Goal: Answer question/provide support

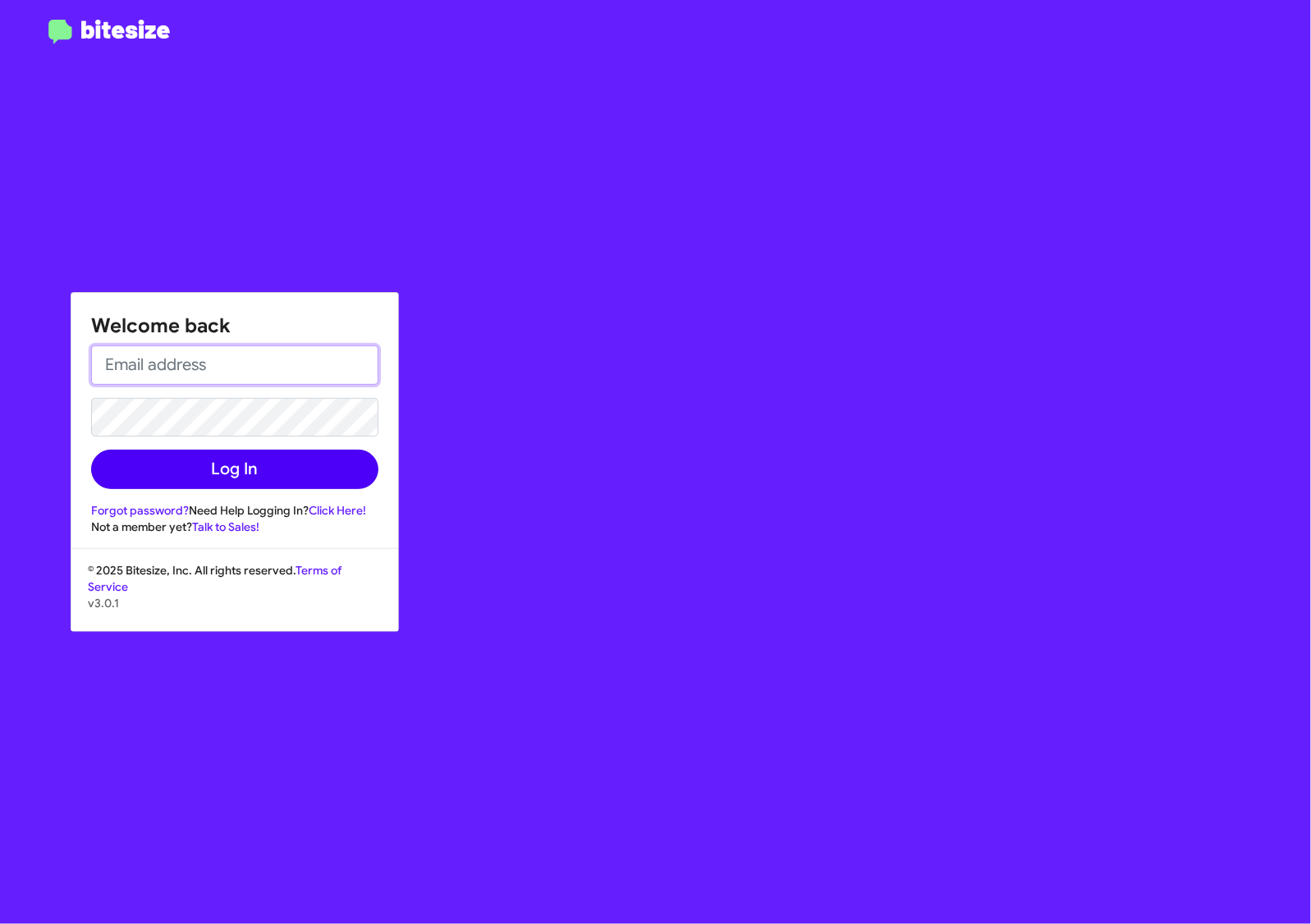
type input "danieshadavis@volvopaloalto.com"
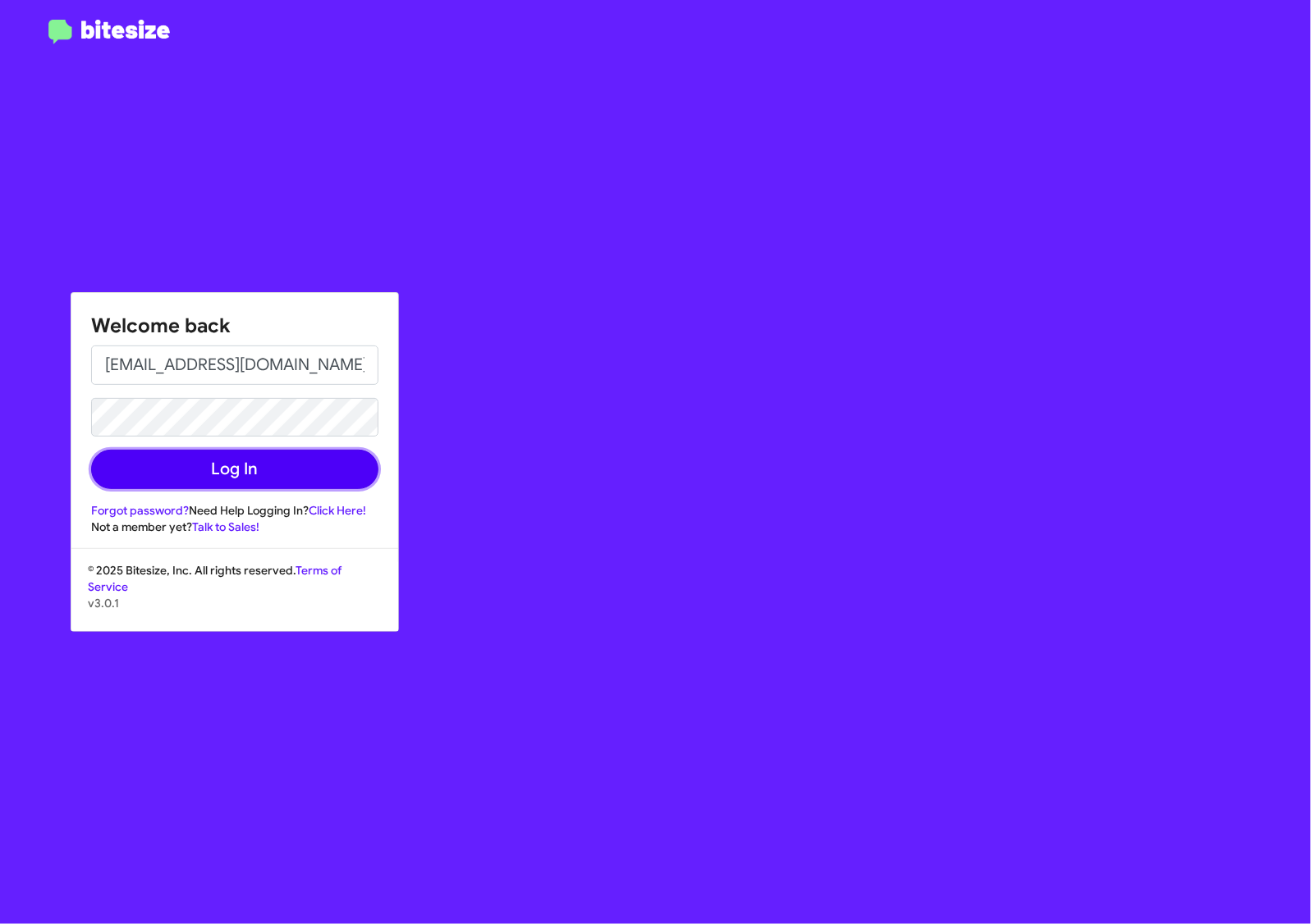
click at [288, 478] on button "Log In" at bounding box center [235, 469] width 287 height 40
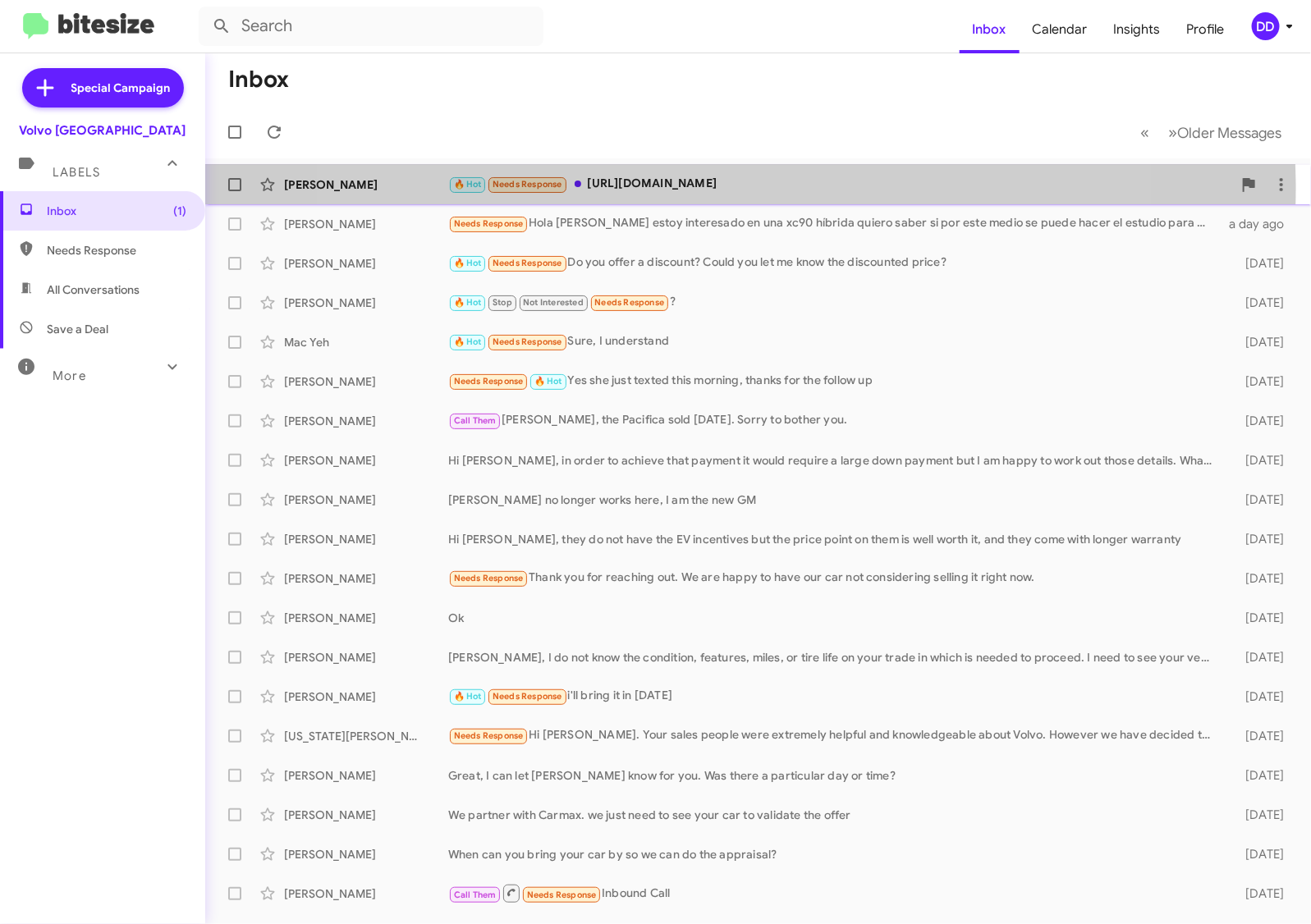
click at [702, 186] on div "🔥 Hot Needs Response https://www.volvocarspaloalto.com/certified/Volvo/2025-Vol…" at bounding box center [840, 184] width 784 height 19
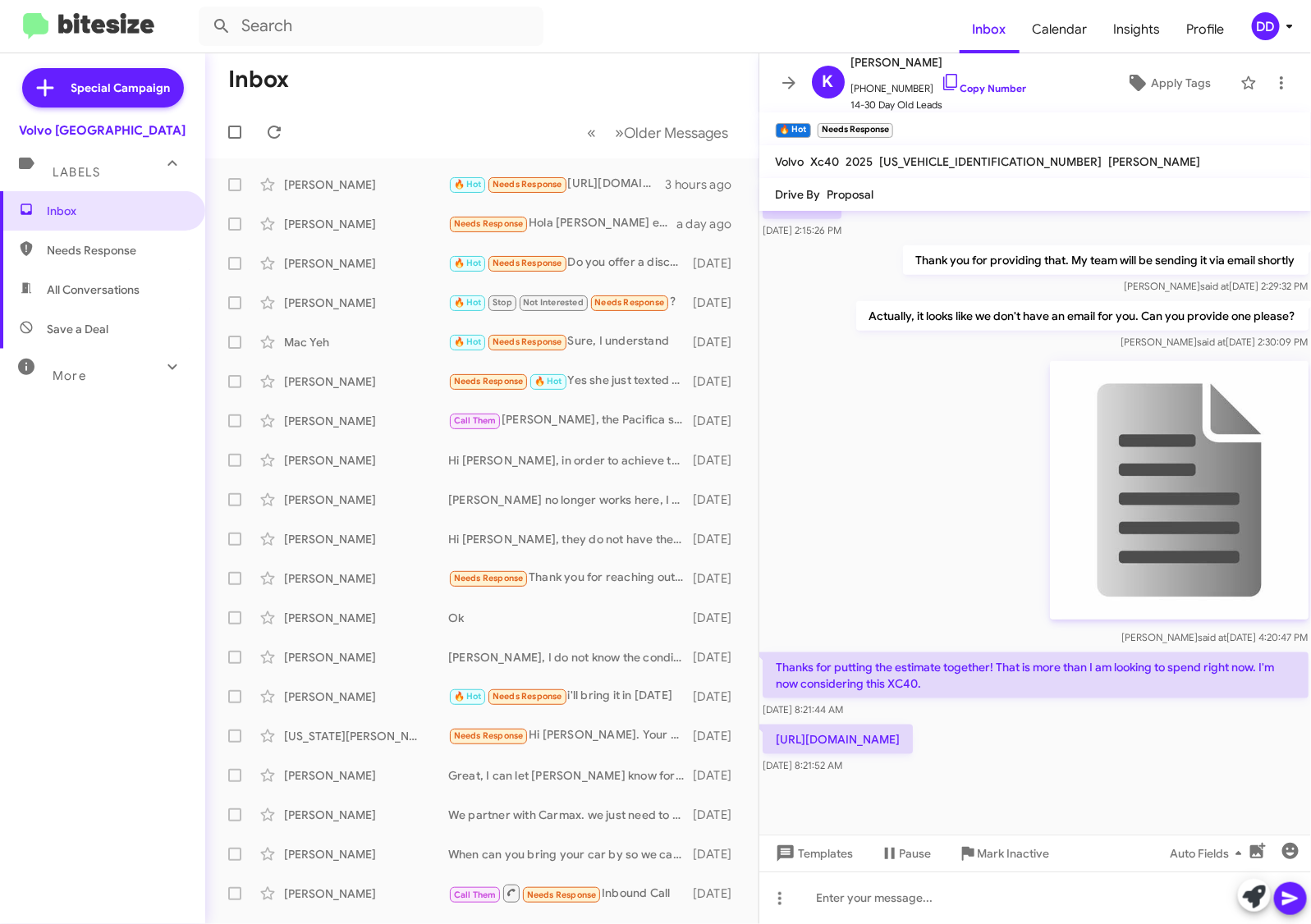
scroll to position [584, 0]
drag, startPoint x: 1012, startPoint y: 743, endPoint x: 773, endPoint y: 726, distance: 239.6
click at [773, 726] on p "[URL][DOMAIN_NAME]" at bounding box center [837, 739] width 150 height 30
click at [912, 740] on p "[URL][DOMAIN_NAME]" at bounding box center [837, 739] width 150 height 30
drag, startPoint x: 1022, startPoint y: 741, endPoint x: 774, endPoint y: 730, distance: 248.2
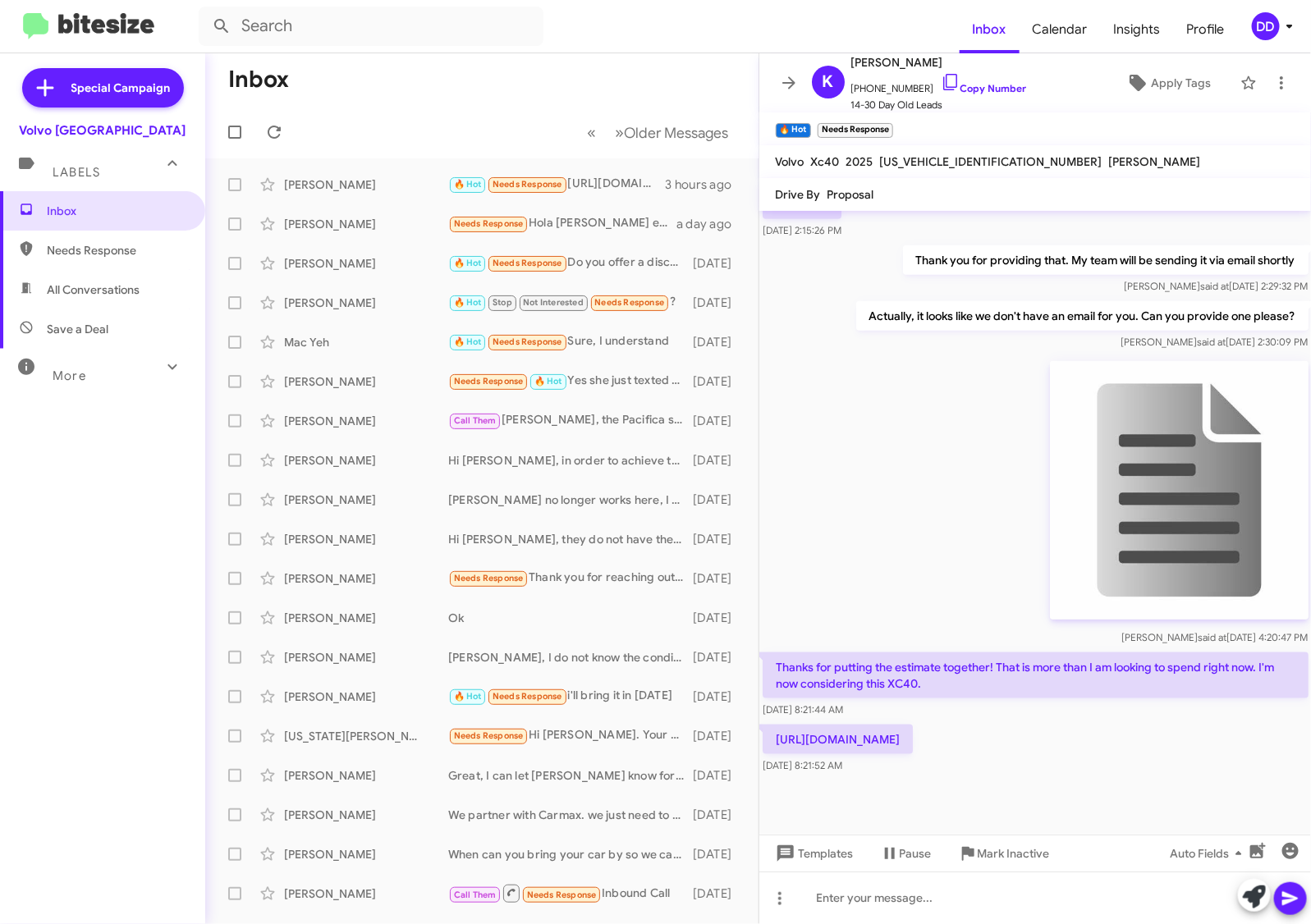
click at [774, 730] on p "[URL][DOMAIN_NAME]" at bounding box center [837, 739] width 150 height 30
click at [975, 84] on link "Copy Number" at bounding box center [983, 88] width 86 height 12
copy p "[URL][DOMAIN_NAME]"
click at [944, 902] on div at bounding box center [1036, 897] width 553 height 53
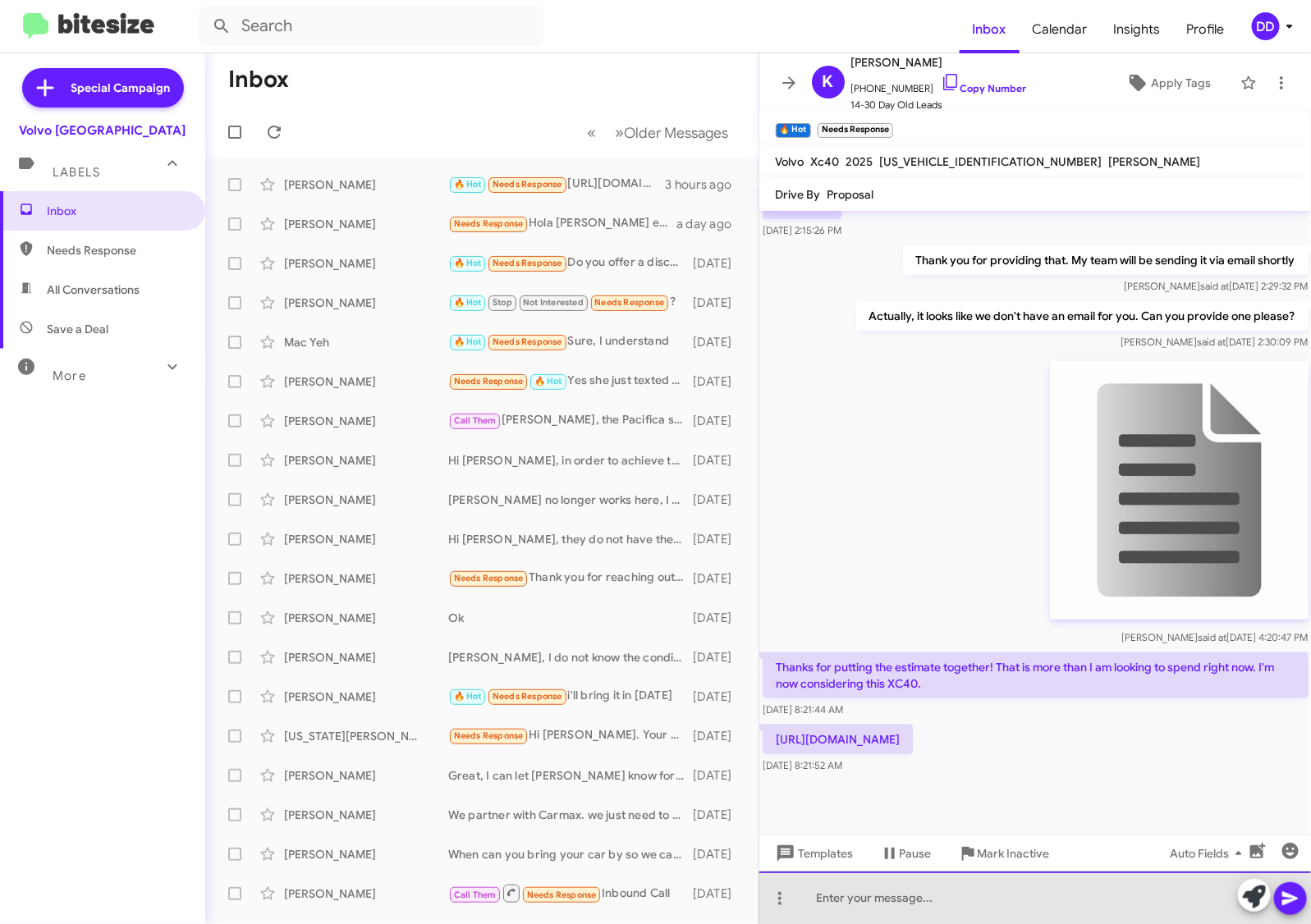
click at [982, 903] on div at bounding box center [1036, 897] width 553 height 53
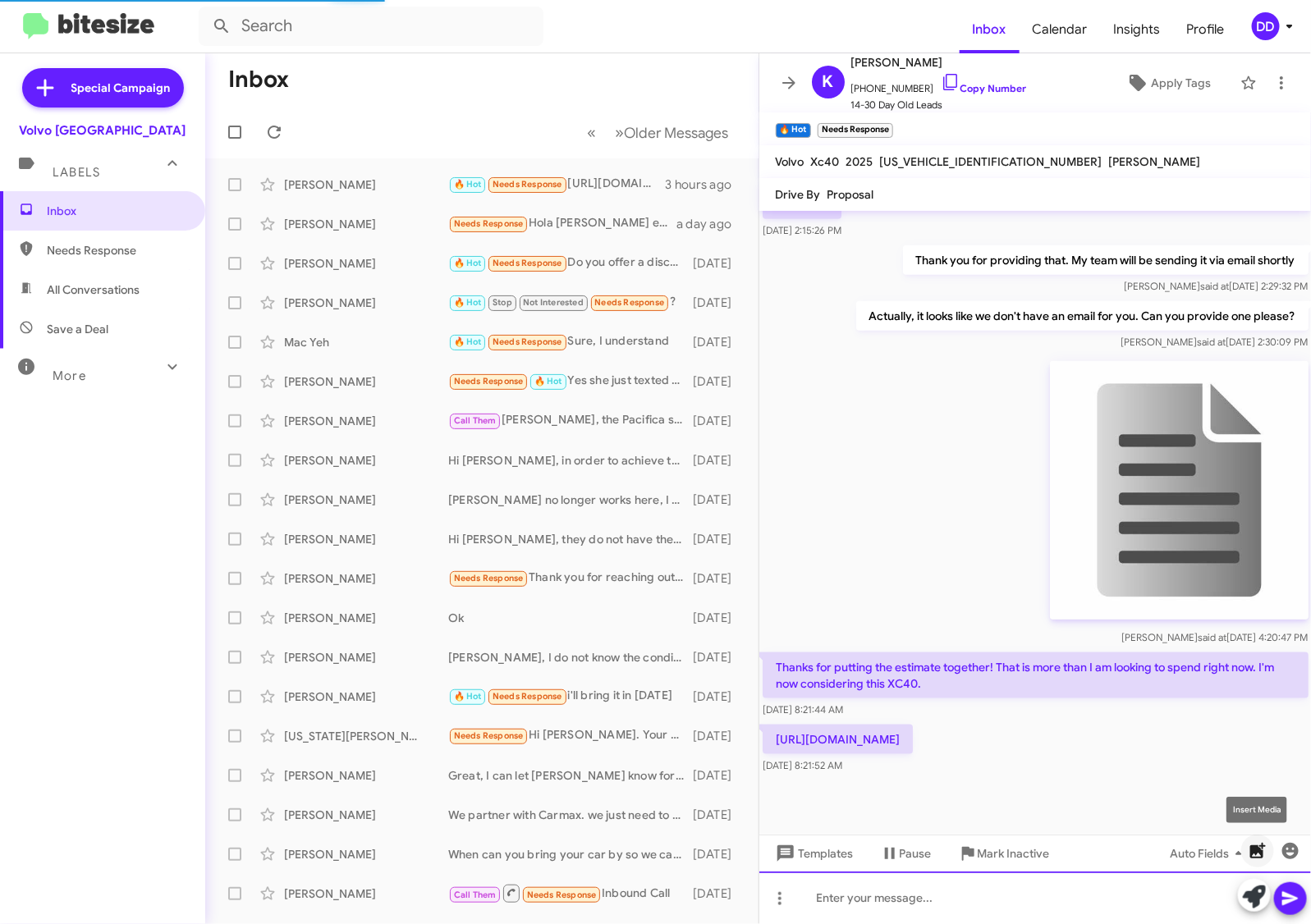
scroll to position [0, 0]
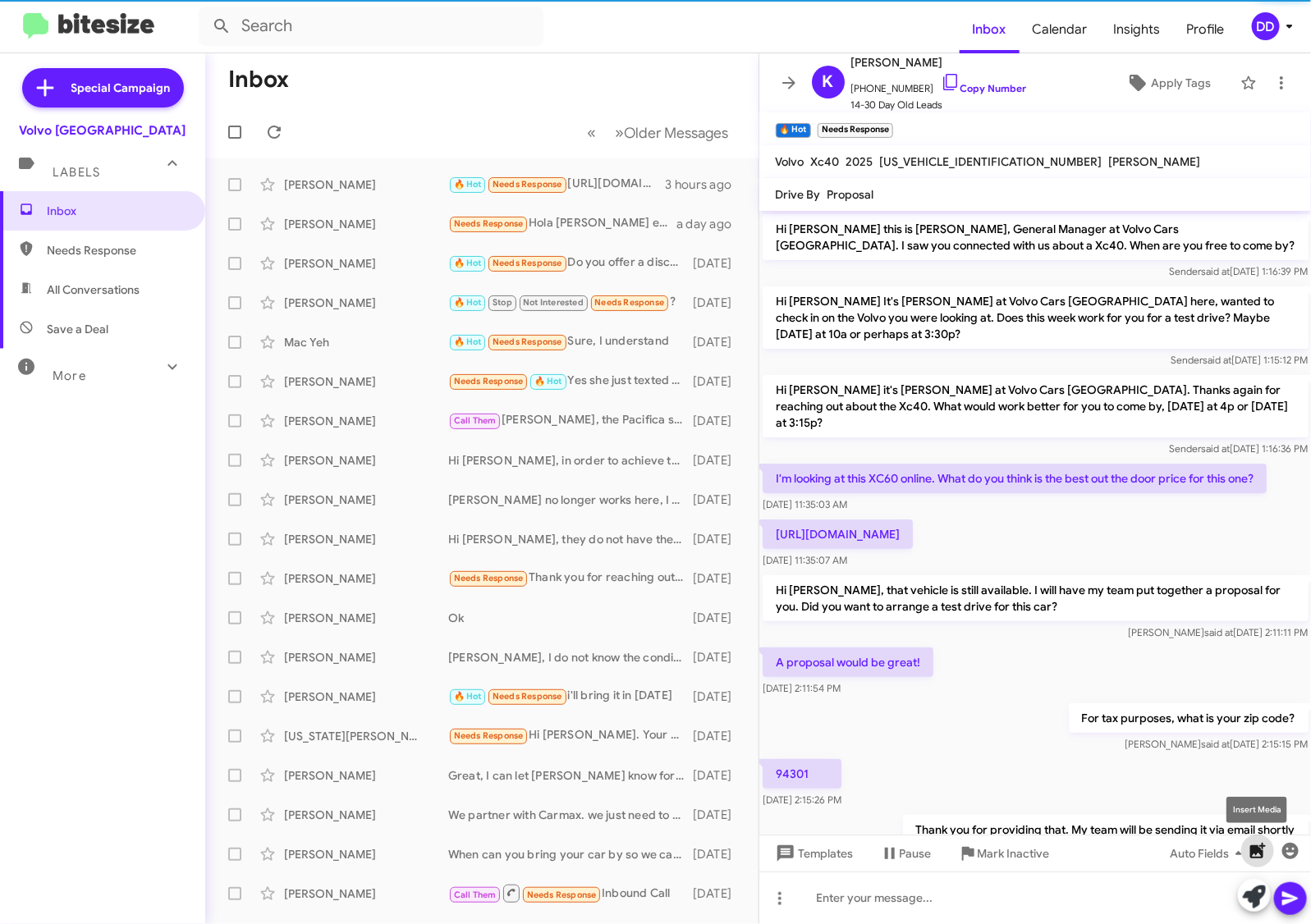
click at [1253, 849] on icon "button" at bounding box center [1258, 850] width 16 height 16
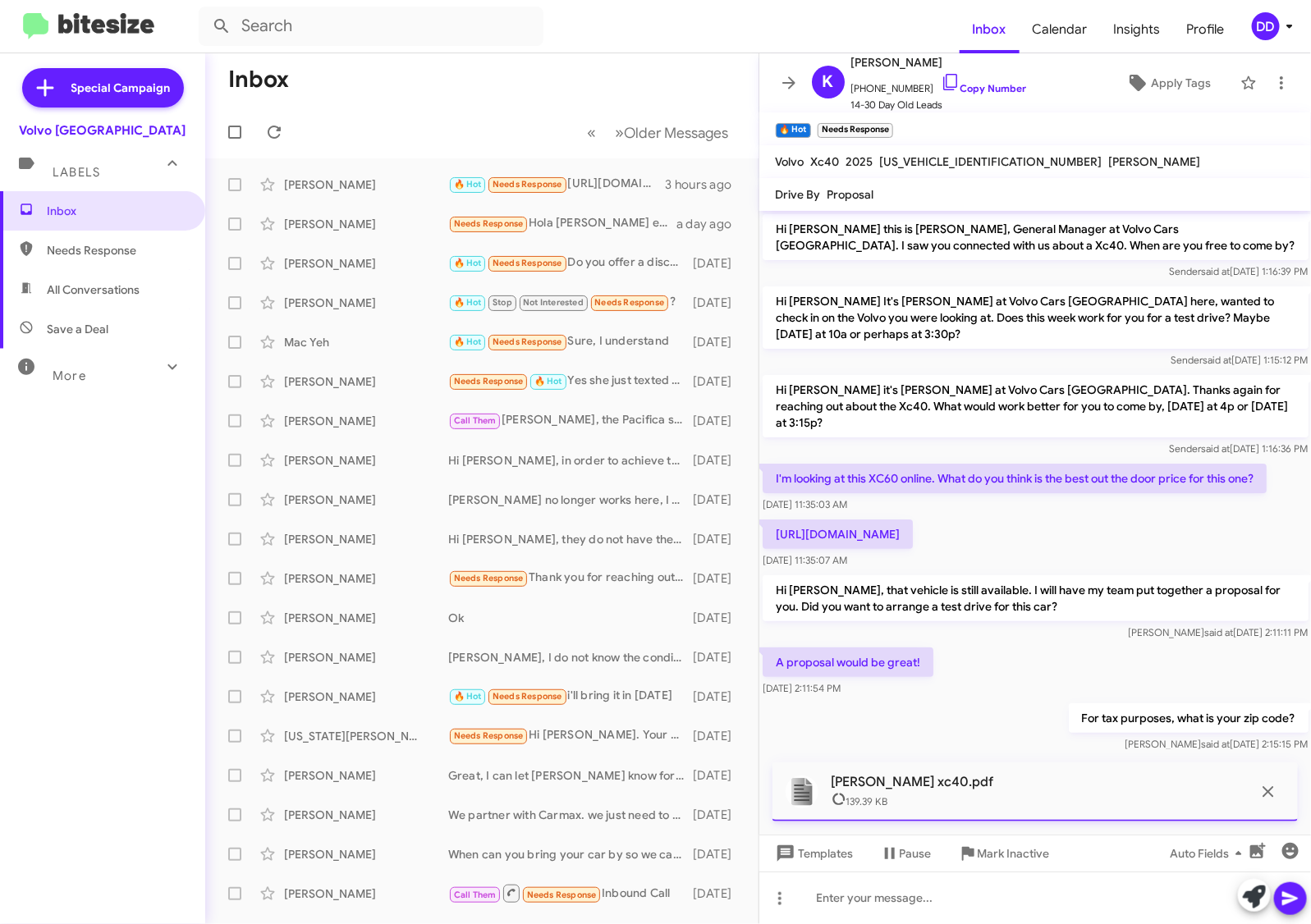
click at [1290, 894] on icon at bounding box center [1290, 898] width 20 height 20
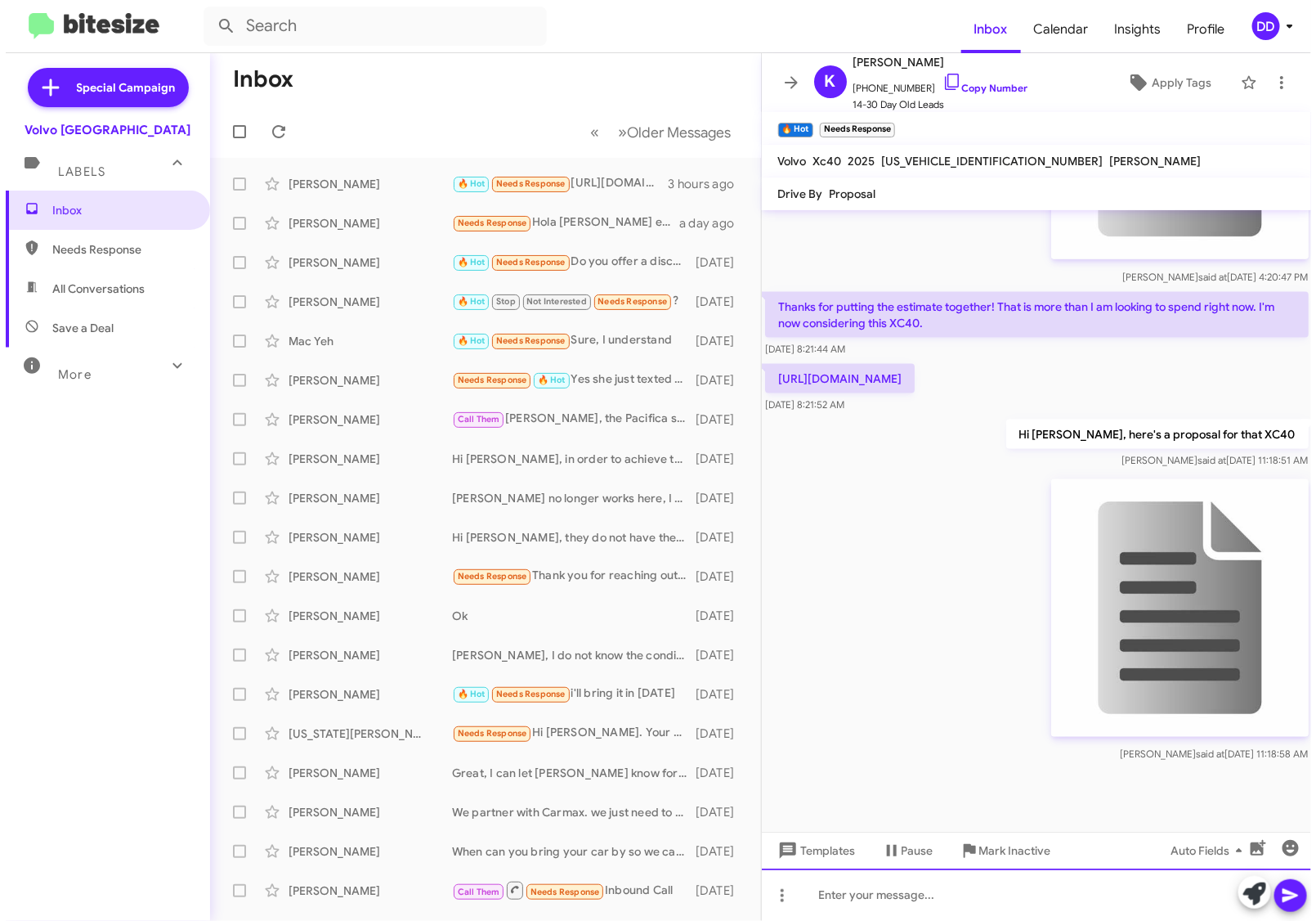
scroll to position [941, 0]
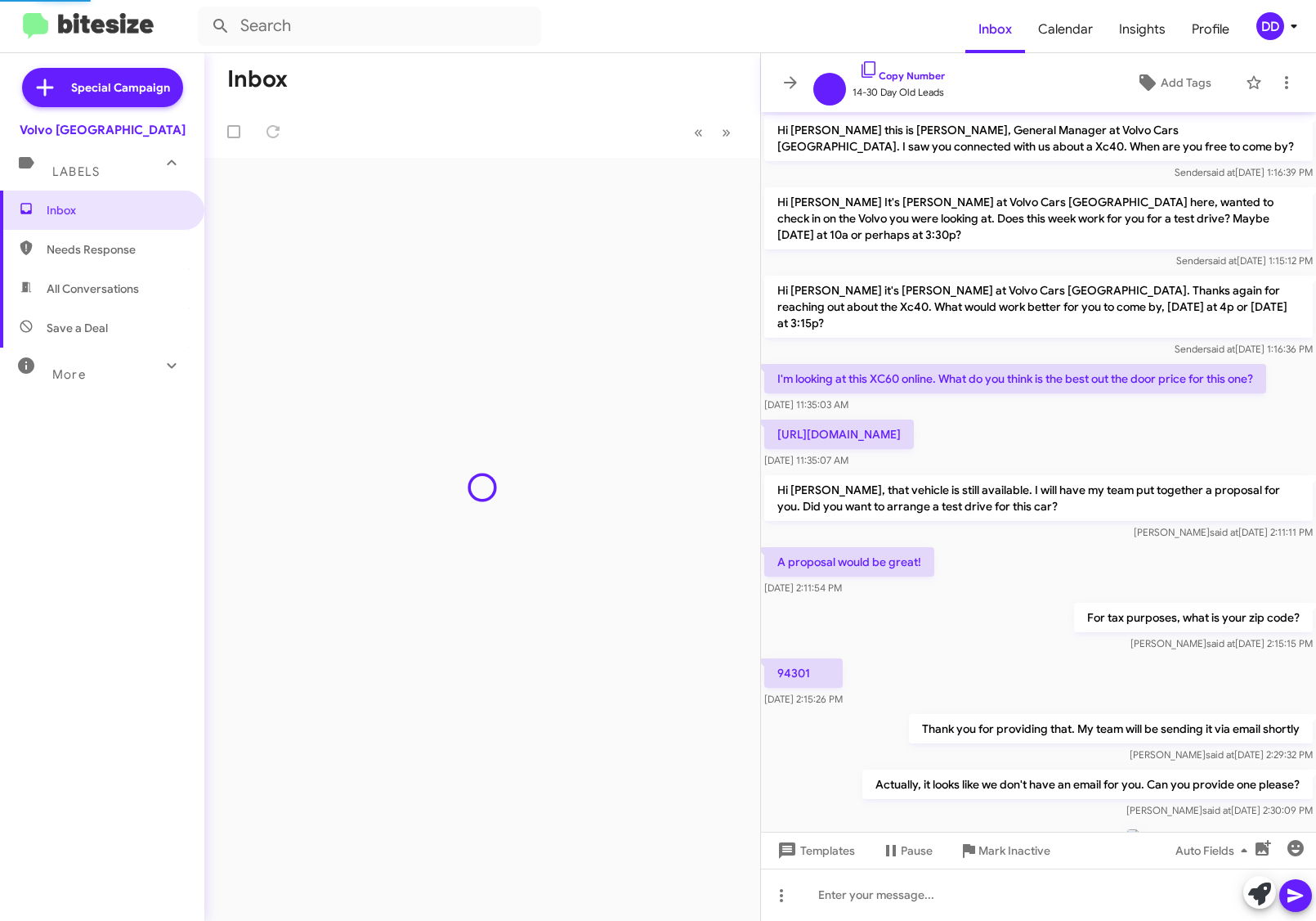
scroll to position [843, 0]
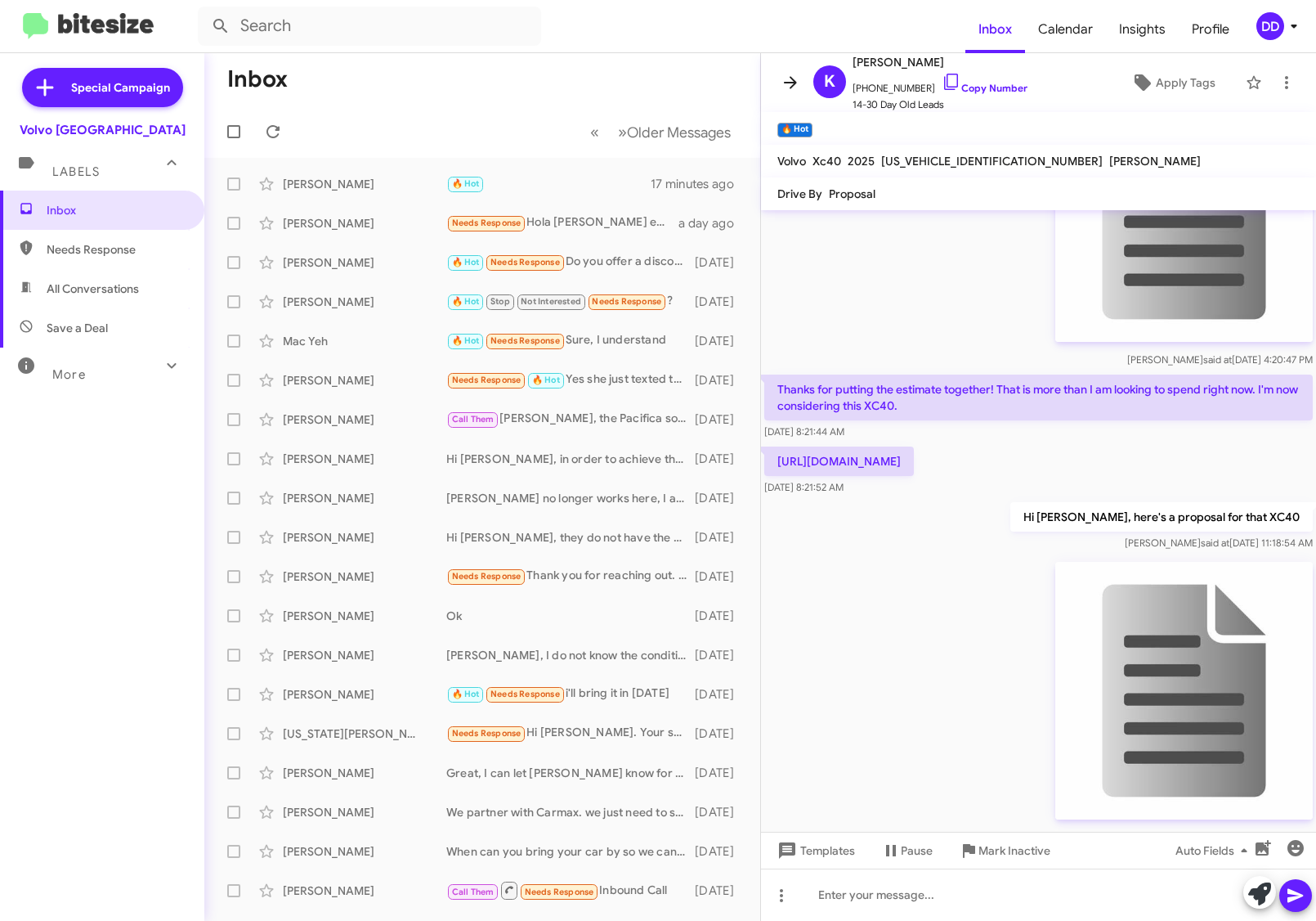
click at [787, 82] on icon at bounding box center [791, 82] width 20 height 20
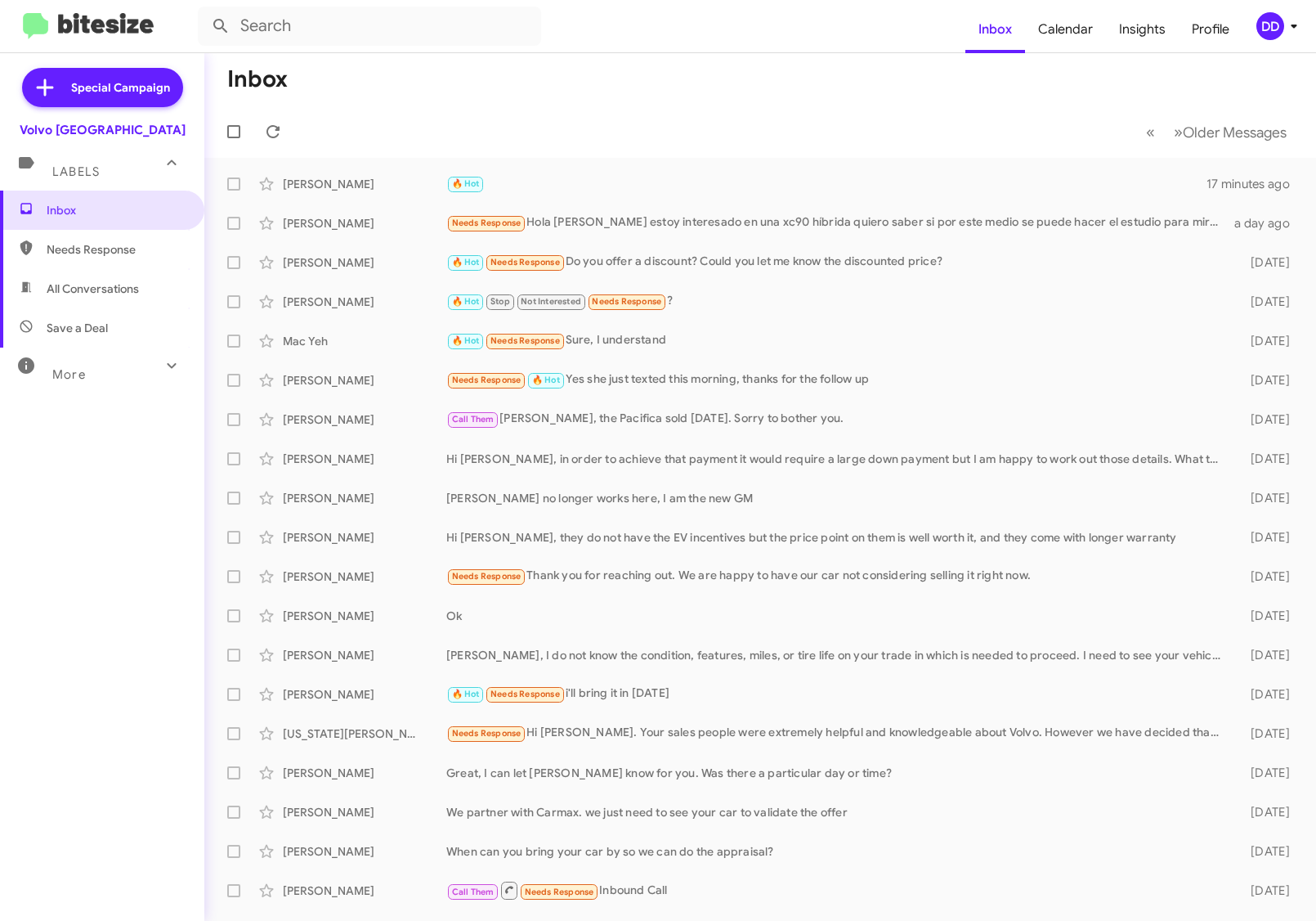
click at [512, 67] on mat-toolbar-row "Inbox" at bounding box center [759, 79] width 1112 height 52
click at [591, 95] on mat-toolbar-row "Inbox" at bounding box center [759, 79] width 1112 height 52
